Goal: Information Seeking & Learning: Find specific fact

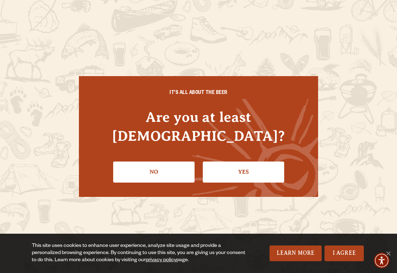
click at [268, 163] on link "Yes" at bounding box center [243, 171] width 81 height 21
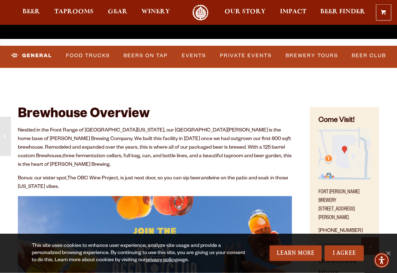
scroll to position [185, 0]
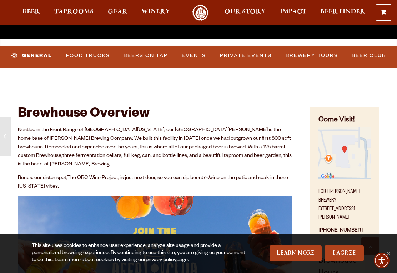
click at [86, 54] on link "Food Trucks" at bounding box center [88, 56] width 50 height 16
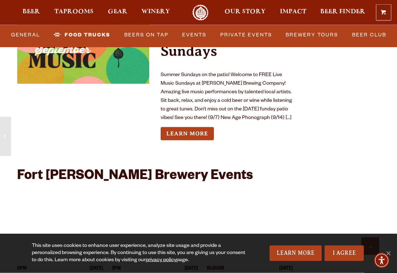
scroll to position [2749, 0]
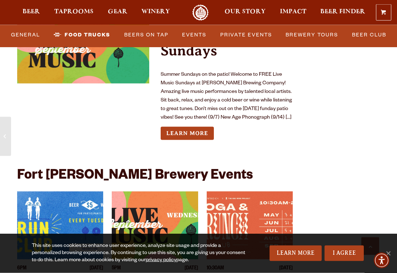
click at [88, 29] on link "Food Trucks" at bounding box center [82, 35] width 63 height 16
click at [93, 34] on link "Food Trucks" at bounding box center [82, 35] width 63 height 16
click at [94, 35] on link "Food Trucks" at bounding box center [82, 35] width 63 height 16
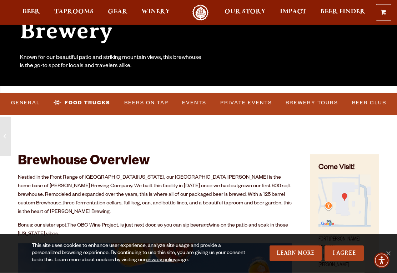
click at [24, 102] on link "General" at bounding box center [25, 103] width 35 height 16
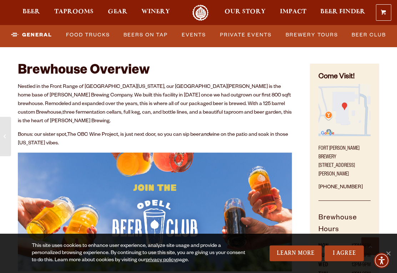
scroll to position [229, 0]
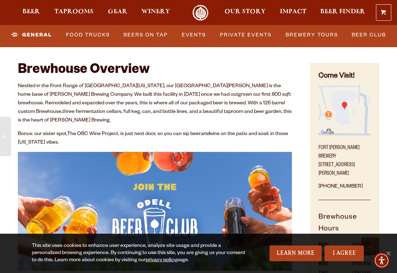
click at [83, 34] on link "Food Trucks" at bounding box center [88, 35] width 50 height 16
click at [156, 32] on link "Beers on Tap" at bounding box center [146, 35] width 50 height 16
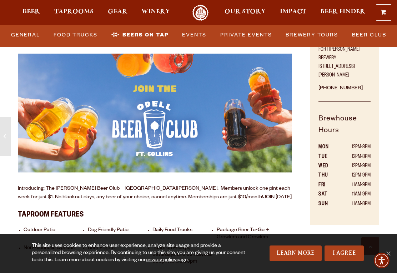
scroll to position [322, 0]
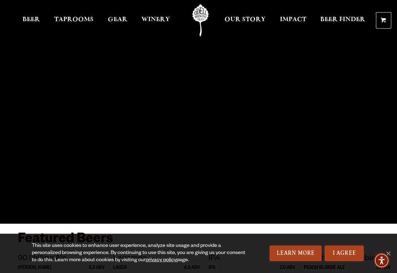
click at [81, 14] on link "Taprooms" at bounding box center [74, 20] width 49 height 32
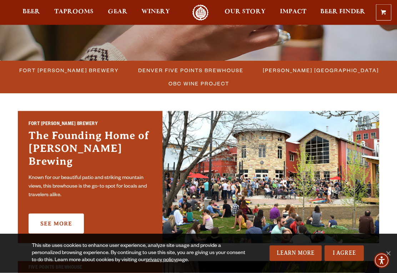
scroll to position [172, 0]
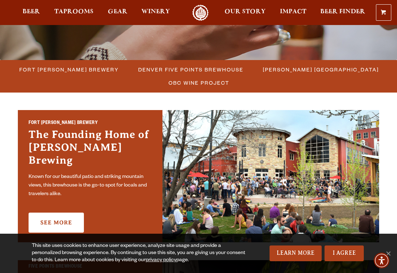
click at [60, 66] on span "Fort [PERSON_NAME] Brewery" at bounding box center [69, 69] width 100 height 10
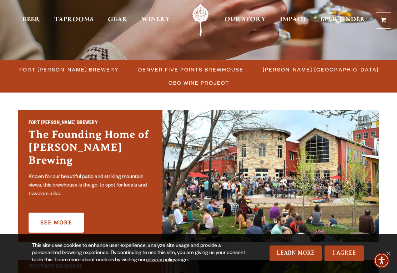
scroll to position [183, 0]
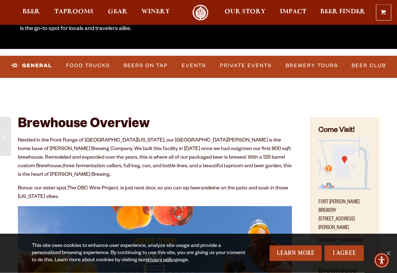
scroll to position [173, 0]
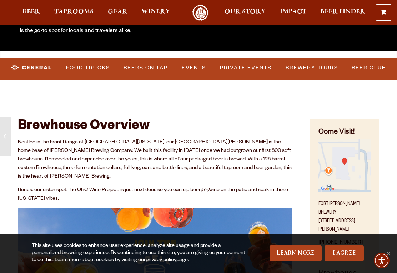
click at [89, 68] on link "Food Trucks" at bounding box center [88, 68] width 50 height 16
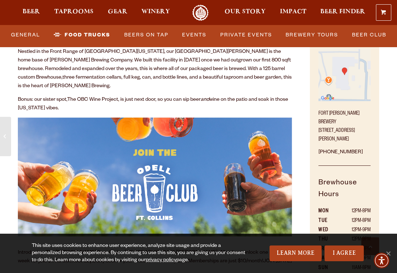
scroll to position [263, 0]
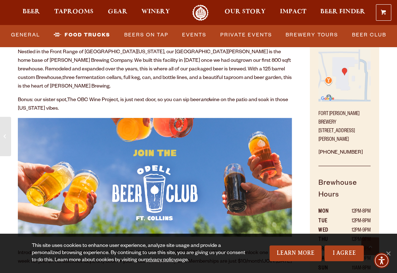
click at [156, 27] on link "Beers on Tap" at bounding box center [146, 35] width 50 height 16
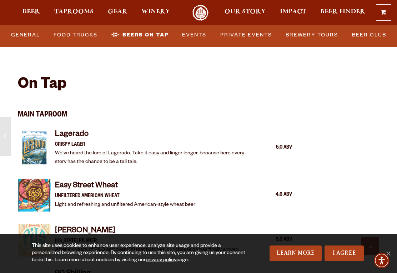
scroll to position [583, 0]
